Goal: Task Accomplishment & Management: Use online tool/utility

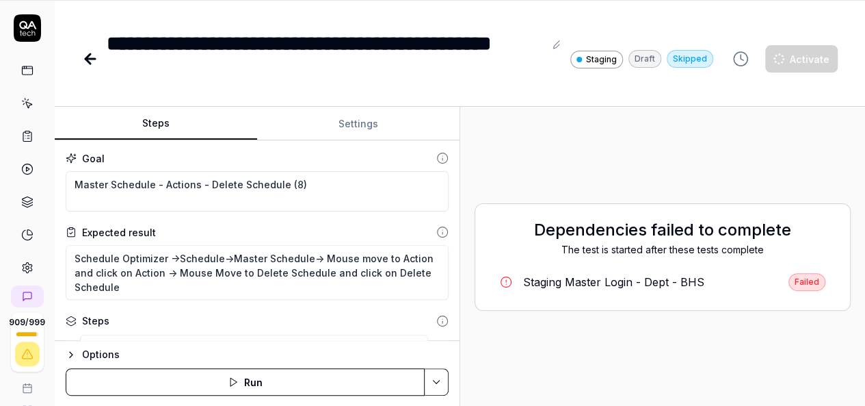
scroll to position [731, 0]
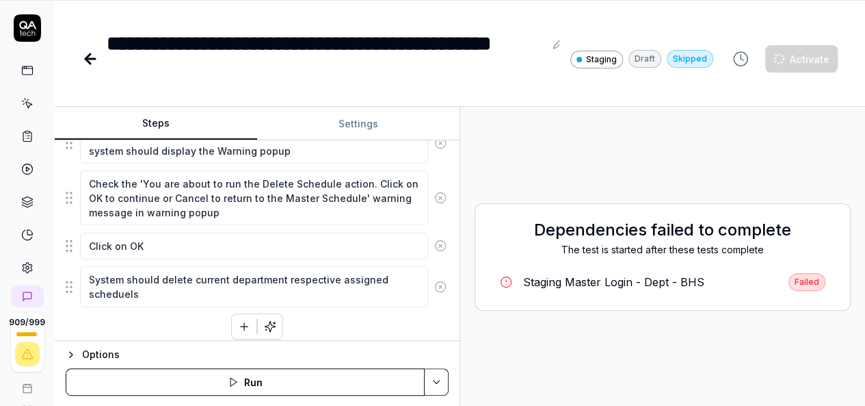
type textarea "*"
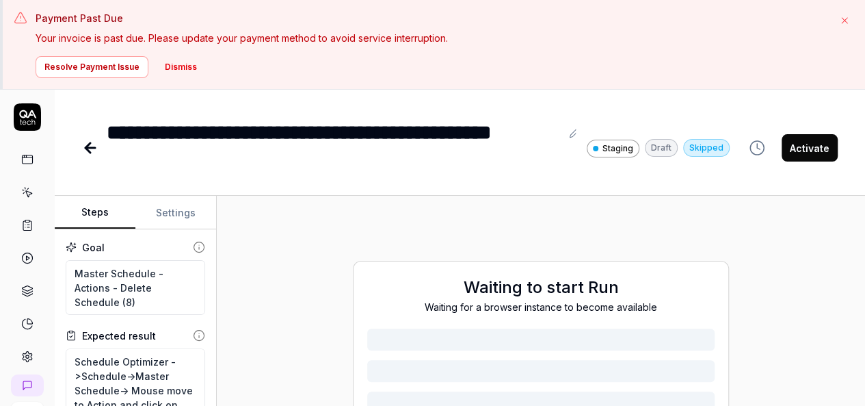
scroll to position [89, 0]
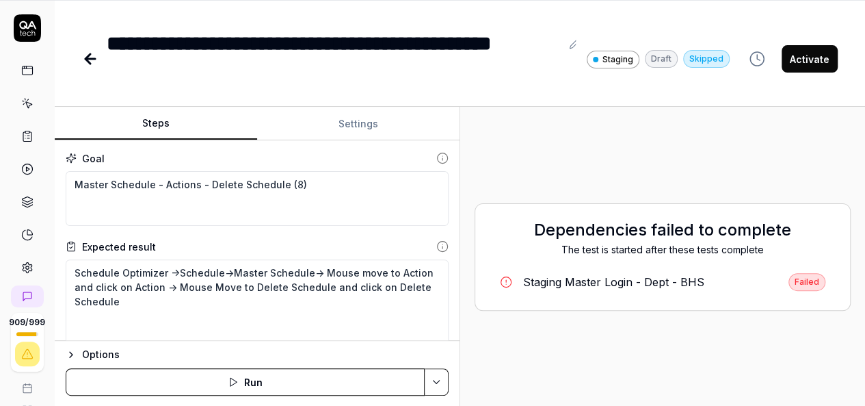
click at [480, 328] on div "Steps Settings Goal Master Schedule - Actions - Delete Schedule (8) Expected re…" at bounding box center [460, 257] width 811 height 300
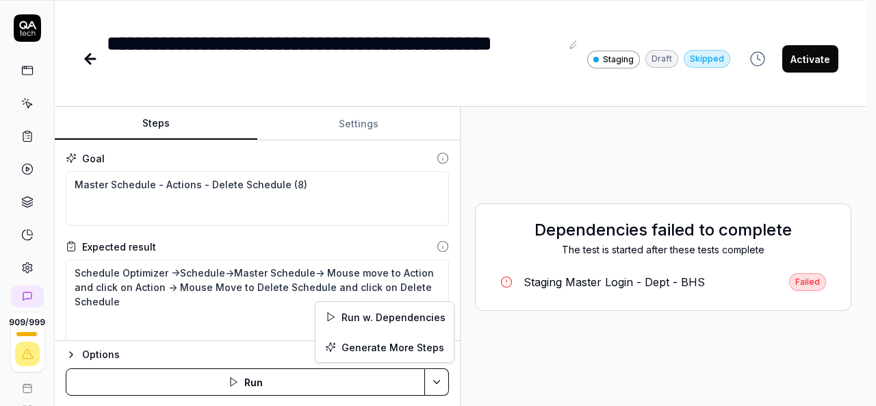
click at [434, 377] on html "**********" at bounding box center [438, 158] width 876 height 495
click at [387, 311] on div "Run w. Dependencies" at bounding box center [384, 317] width 138 height 30
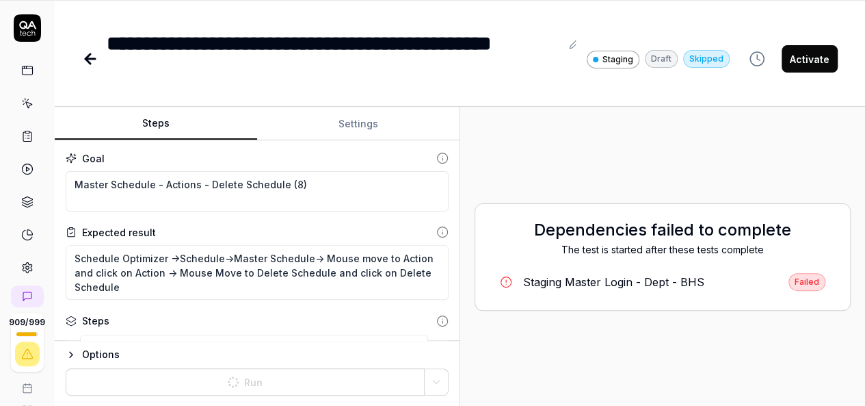
click at [650, 326] on div "Dependencies failed to complete The test is started after these tests complete …" at bounding box center [663, 257] width 384 height 278
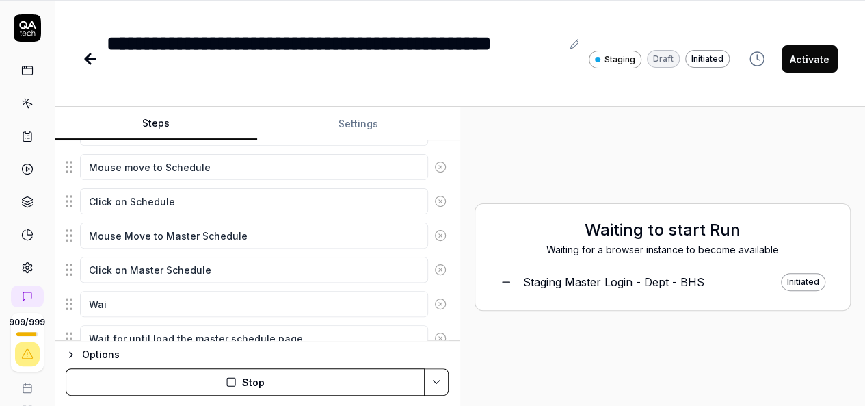
scroll to position [467, 0]
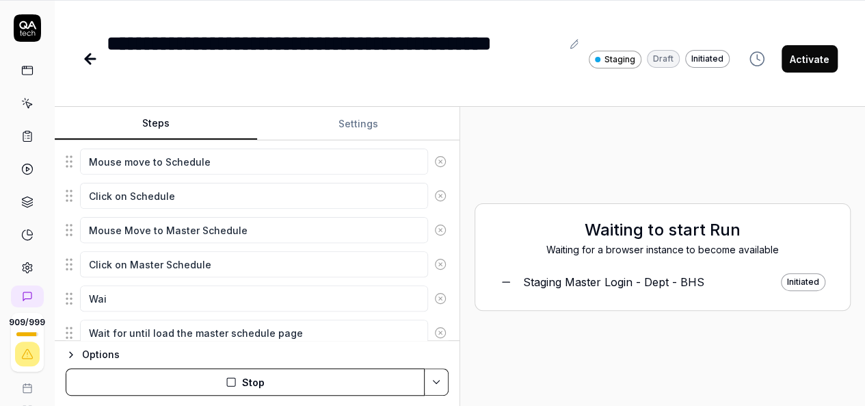
click at [434, 292] on icon at bounding box center [440, 298] width 12 height 12
click at [434, 295] on icon at bounding box center [440, 298] width 12 height 12
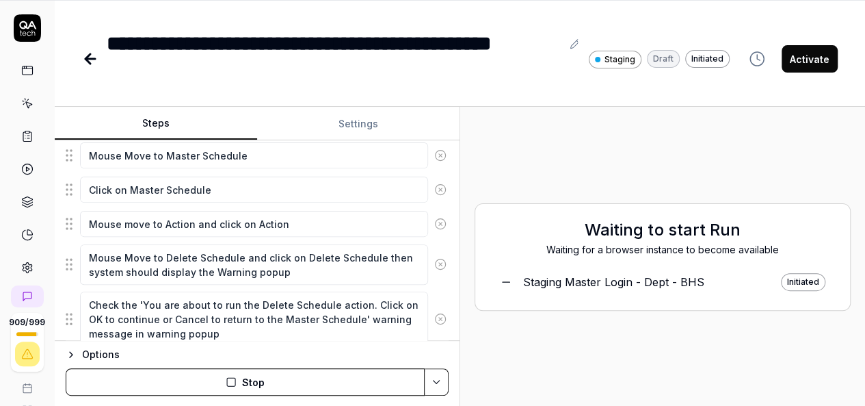
scroll to position [664, 0]
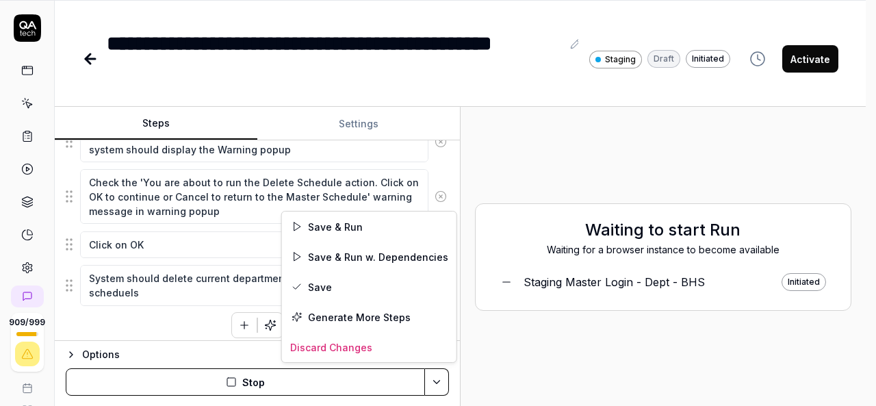
click at [437, 380] on html "**********" at bounding box center [438, 158] width 876 height 495
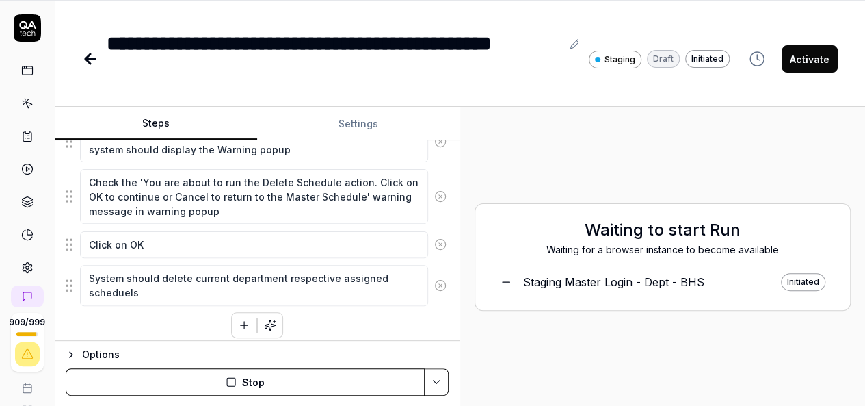
click at [186, 329] on html "**********" at bounding box center [432, 158] width 865 height 495
type textarea "*"
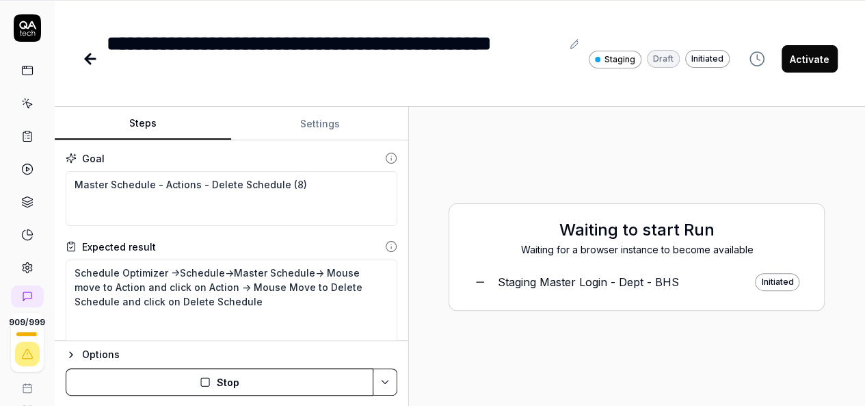
click at [453, 340] on div "Steps Settings Goal Master Schedule - Actions - Delete Schedule (8) Expected re…" at bounding box center [460, 257] width 811 height 300
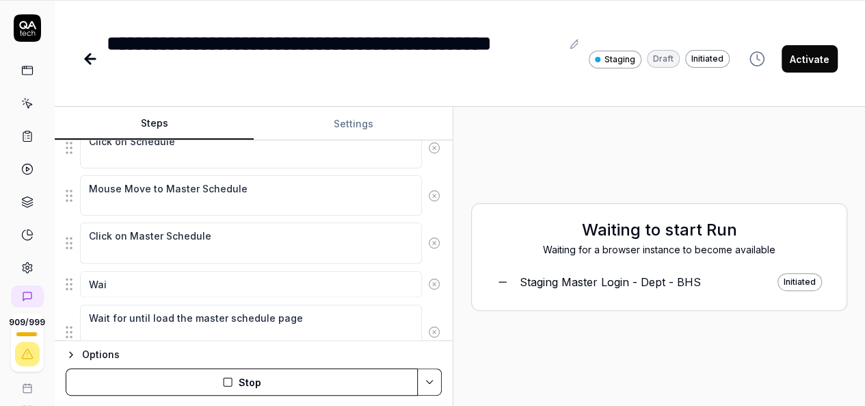
scroll to position [974, 0]
type textarea "*"
